Goal: Find contact information: Find contact information

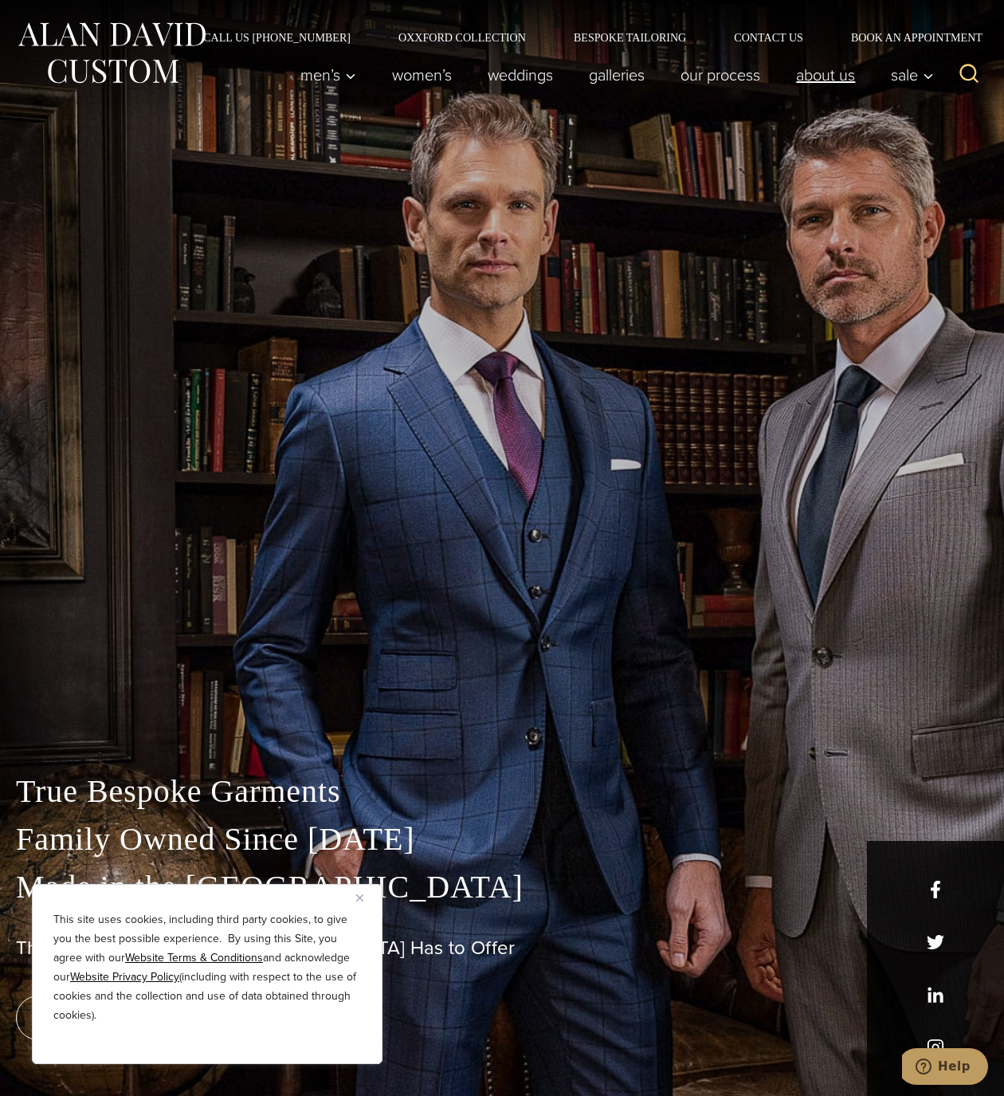
click at [813, 78] on link "About Us" at bounding box center [825, 75] width 95 height 32
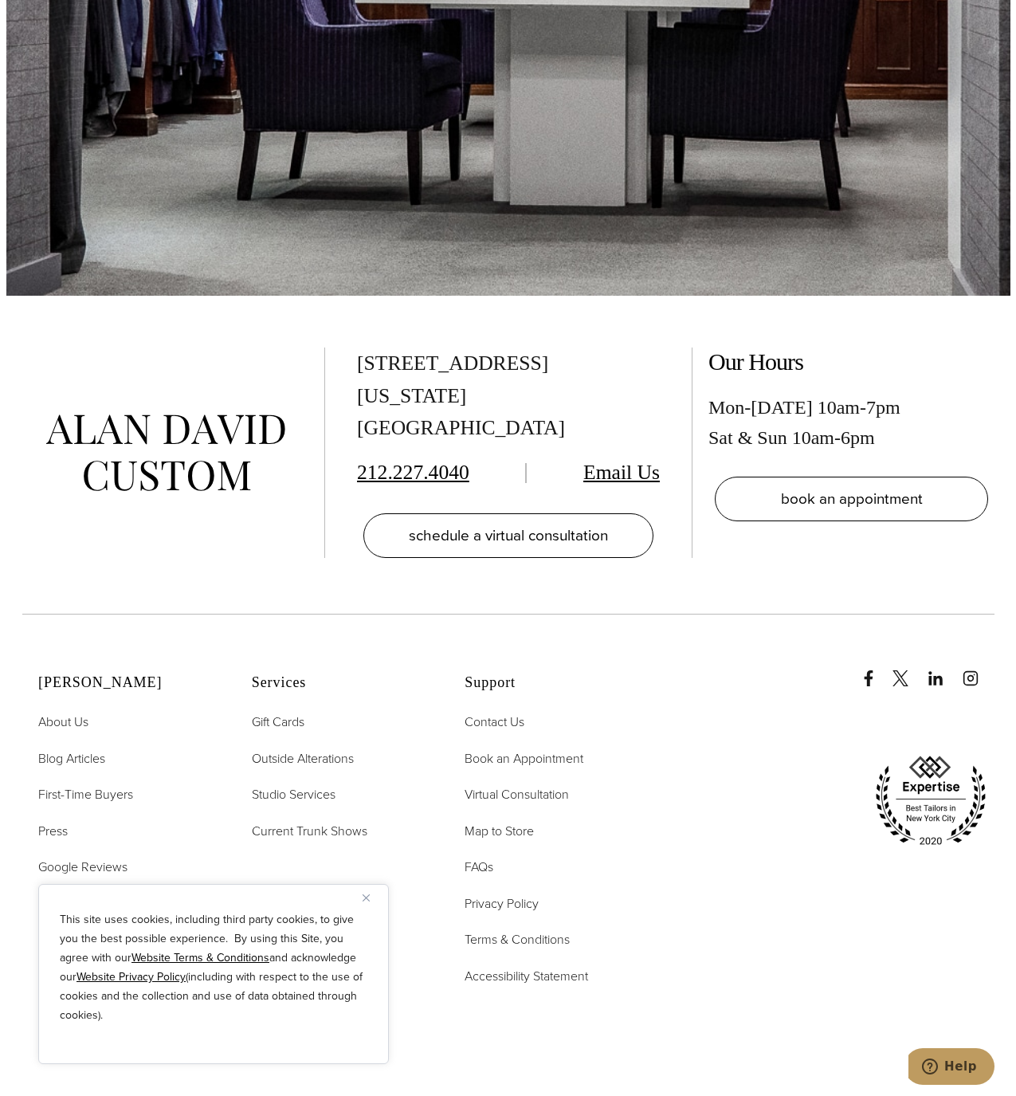
scroll to position [7339, 0]
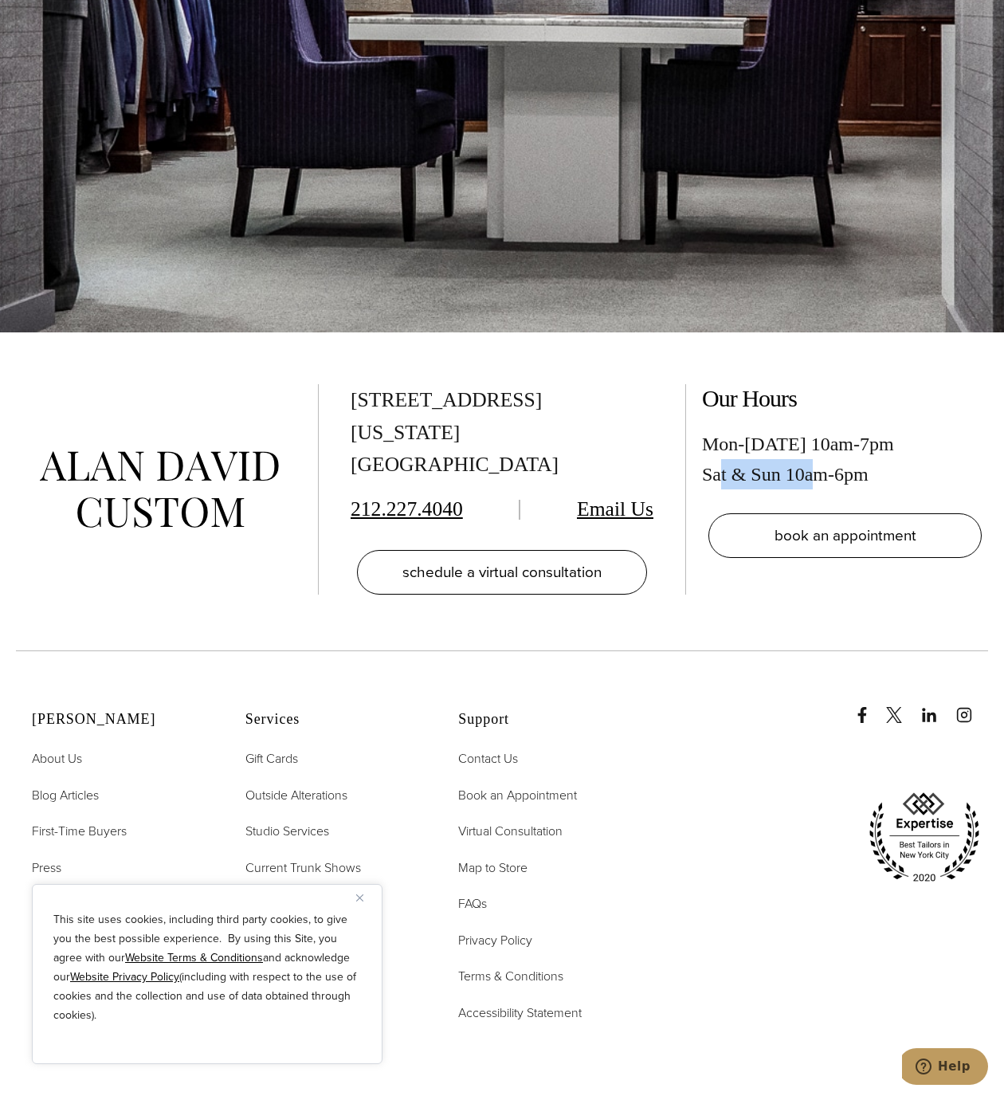
drag, startPoint x: 719, startPoint y: 453, endPoint x: 818, endPoint y: 448, distance: 98.9
click at [818, 448] on div "Mon-[DATE] 10am-7pm Sat & Sun 10am-6pm" at bounding box center [845, 459] width 286 height 61
click at [821, 448] on div "Mon-[DATE] 10am-7pm Sat & Sun 10am-6pm" at bounding box center [845, 459] width 286 height 61
